Goal: Information Seeking & Learning: Learn about a topic

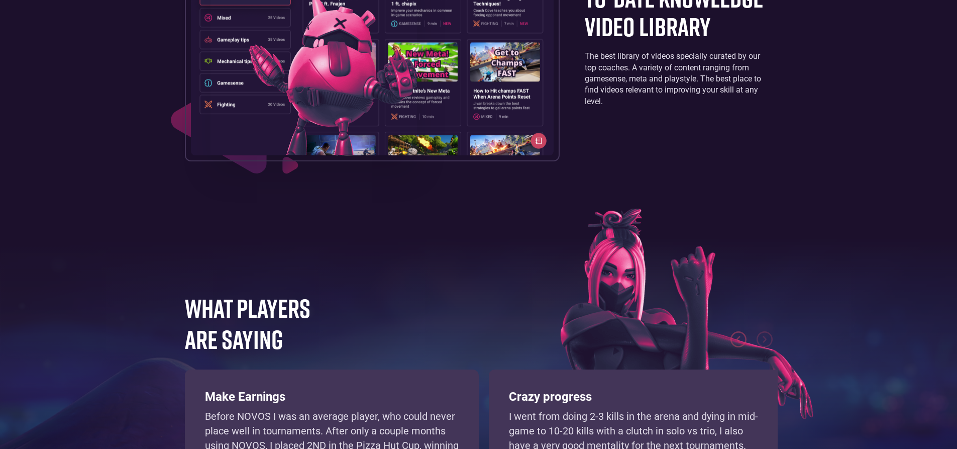
scroll to position [2094, 0]
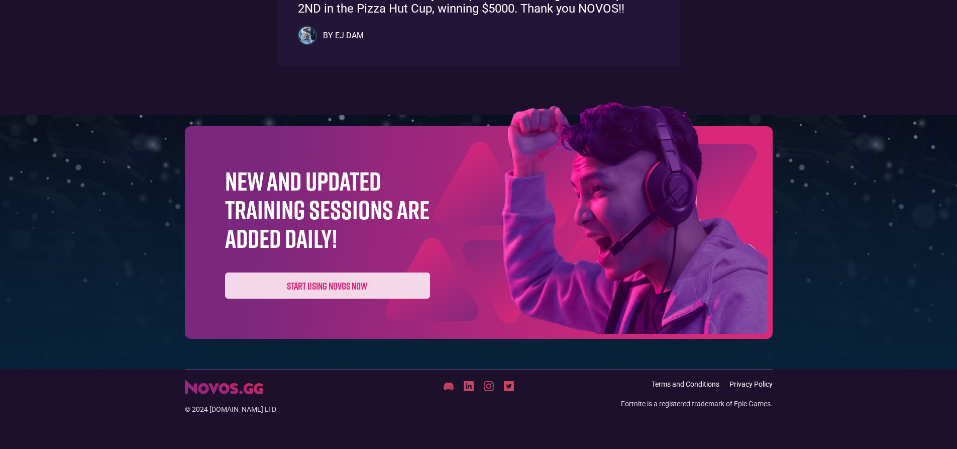
scroll to position [1112, 0]
click at [319, 278] on link "Start using novos now" at bounding box center [327, 285] width 205 height 26
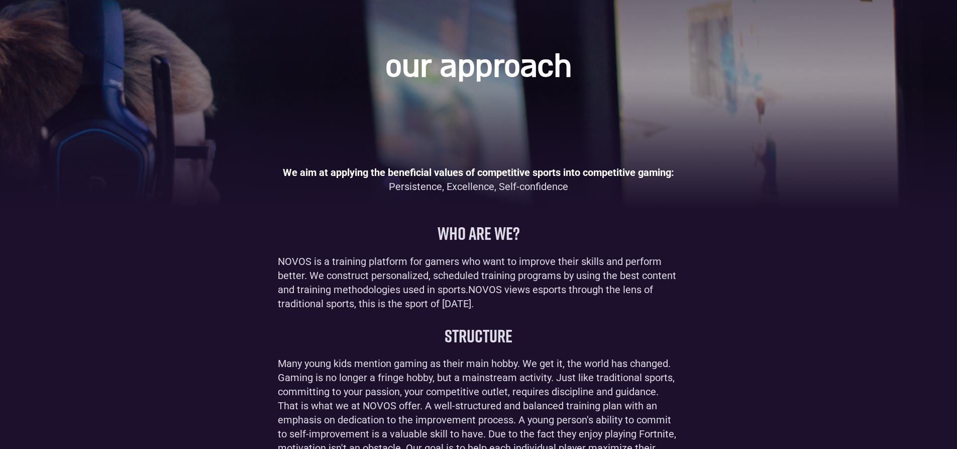
scroll to position [0, 0]
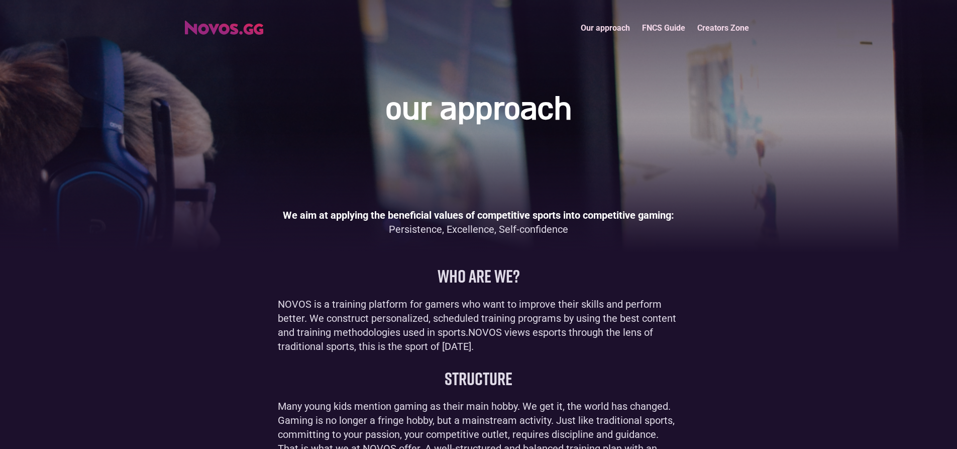
drag, startPoint x: 174, startPoint y: 23, endPoint x: 287, endPoint y: 28, distance: 113.2
click at [287, 28] on div "Our approach FNCS Guide Creators Zone" at bounding box center [478, 28] width 957 height 22
